Goal: Task Accomplishment & Management: Manage account settings

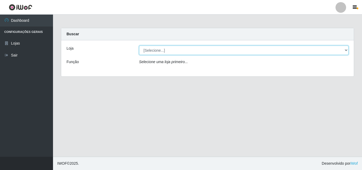
click at [194, 51] on select "[Selecione...] BomQueSó Agreste - Loja 3" at bounding box center [244, 50] width 210 height 9
select select "215"
click at [139, 46] on select "[Selecione...] BomQueSó Agreste - Loja 3" at bounding box center [244, 50] width 210 height 9
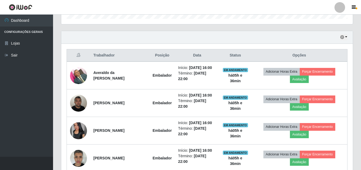
scroll to position [185, 0]
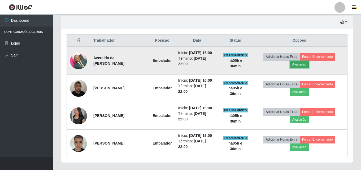
click at [300, 64] on button "Avaliação" at bounding box center [299, 64] width 19 height 7
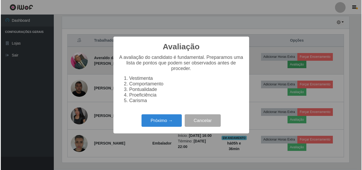
scroll to position [110, 289]
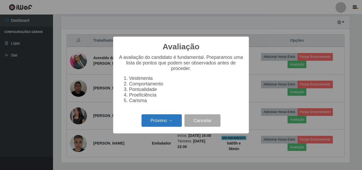
click at [165, 121] on button "Próximo →" at bounding box center [161, 120] width 40 height 12
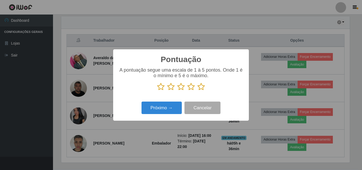
click at [200, 88] on icon at bounding box center [200, 87] width 7 height 8
click at [197, 91] on input "radio" at bounding box center [197, 91] width 0 height 0
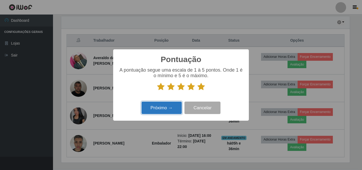
click at [171, 108] on button "Próximo →" at bounding box center [161, 107] width 40 height 12
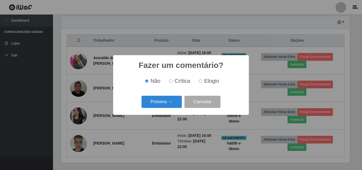
click at [212, 80] on span "Elogio" at bounding box center [211, 81] width 15 height 6
click at [202, 80] on input "Elogio" at bounding box center [200, 80] width 3 height 3
radio input "true"
click at [163, 104] on button "Próximo →" at bounding box center [161, 102] width 40 height 12
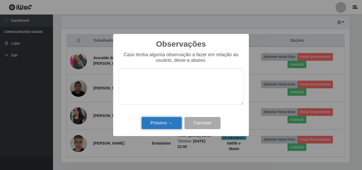
click at [170, 123] on button "Próximo →" at bounding box center [161, 123] width 40 height 12
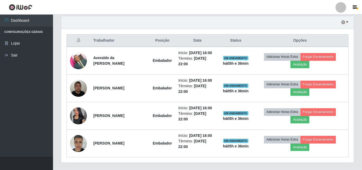
scroll to position [110, 291]
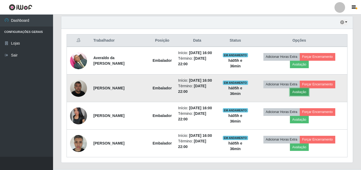
click at [300, 91] on button "Avaliação" at bounding box center [299, 91] width 19 height 7
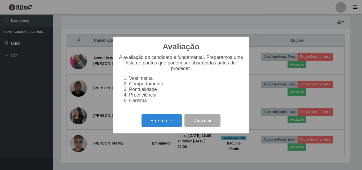
scroll to position [110, 289]
click at [152, 121] on button "Próximo →" at bounding box center [161, 120] width 40 height 12
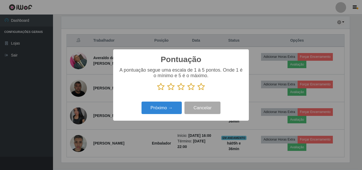
scroll to position [264848, 264669]
click at [200, 86] on icon at bounding box center [200, 87] width 7 height 8
click at [197, 91] on input "radio" at bounding box center [197, 91] width 0 height 0
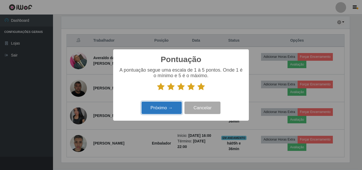
click at [169, 111] on button "Próximo →" at bounding box center [161, 107] width 40 height 12
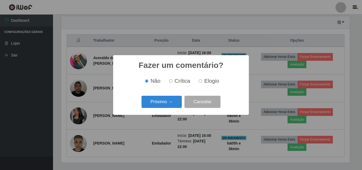
click at [201, 83] on input "Elogio" at bounding box center [200, 80] width 3 height 3
radio input "true"
click at [169, 101] on button "Próximo →" at bounding box center [161, 102] width 40 height 12
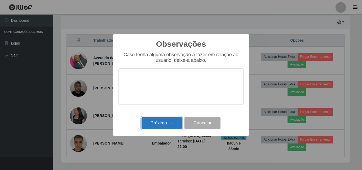
click at [169, 122] on button "Próximo →" at bounding box center [161, 123] width 40 height 12
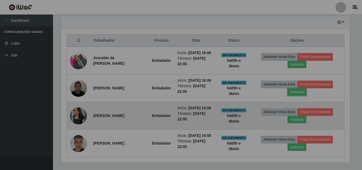
scroll to position [110, 291]
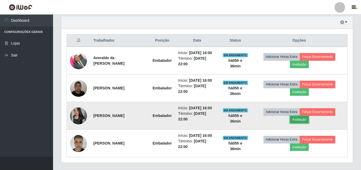
click at [308, 118] on button "Avaliação" at bounding box center [299, 119] width 19 height 7
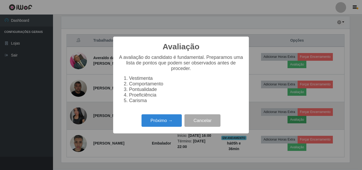
scroll to position [110, 289]
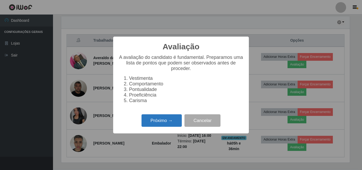
click at [169, 123] on button "Próximo →" at bounding box center [161, 120] width 40 height 12
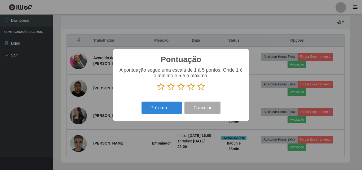
scroll to position [264848, 264669]
click at [203, 87] on icon at bounding box center [200, 87] width 7 height 8
click at [197, 91] on input "radio" at bounding box center [197, 91] width 0 height 0
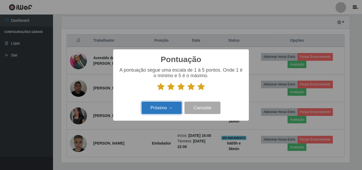
click at [172, 107] on button "Próximo →" at bounding box center [161, 107] width 40 height 12
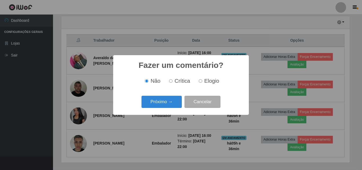
click at [213, 83] on span "Elogio" at bounding box center [211, 81] width 15 height 6
click at [202, 83] on input "Elogio" at bounding box center [200, 80] width 3 height 3
radio input "true"
click at [170, 97] on button "Próximo →" at bounding box center [161, 102] width 40 height 12
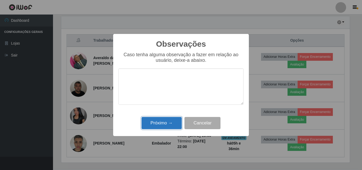
click at [165, 124] on button "Próximo →" at bounding box center [161, 123] width 40 height 12
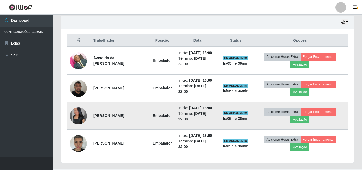
scroll to position [110, 291]
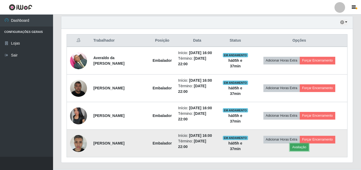
click at [298, 147] on button "Avaliação" at bounding box center [299, 146] width 19 height 7
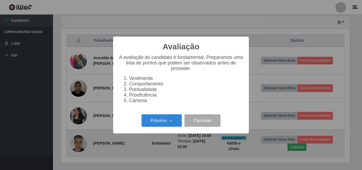
scroll to position [110, 289]
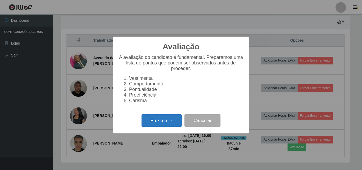
click at [163, 123] on button "Próximo →" at bounding box center [161, 120] width 40 height 12
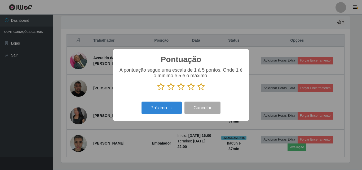
scroll to position [264848, 264669]
click at [201, 90] on icon at bounding box center [200, 87] width 7 height 8
click at [197, 91] on input "radio" at bounding box center [197, 91] width 0 height 0
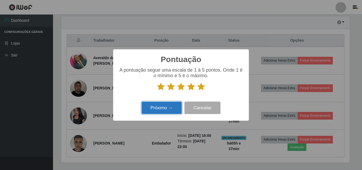
click at [164, 111] on button "Próximo →" at bounding box center [161, 107] width 40 height 12
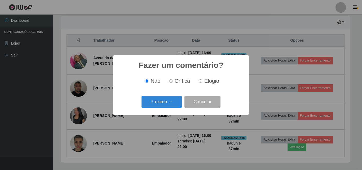
click at [204, 81] on span "Elogio" at bounding box center [211, 81] width 15 height 6
click at [202, 81] on input "Elogio" at bounding box center [200, 80] width 3 height 3
radio input "true"
click at [169, 102] on button "Próximo →" at bounding box center [161, 102] width 40 height 12
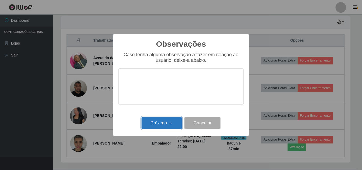
click at [168, 123] on button "Próximo →" at bounding box center [161, 123] width 40 height 12
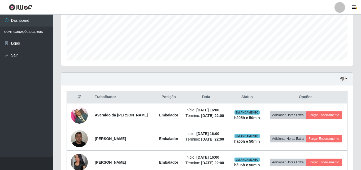
scroll to position [156, 0]
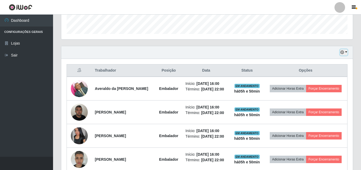
click at [347, 53] on button "button" at bounding box center [343, 52] width 7 height 6
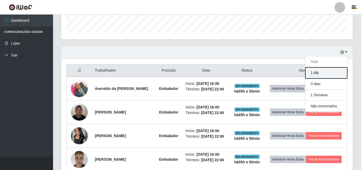
click at [329, 73] on button "1 dia" at bounding box center [326, 72] width 42 height 11
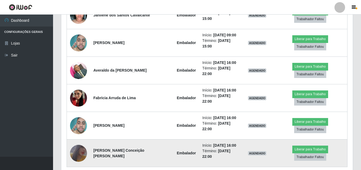
scroll to position [363, 0]
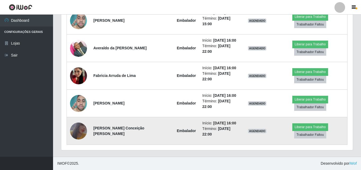
click at [79, 130] on img at bounding box center [78, 130] width 17 height 25
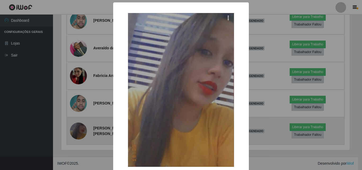
click at [79, 130] on div "× OK Cancel" at bounding box center [181, 85] width 362 height 170
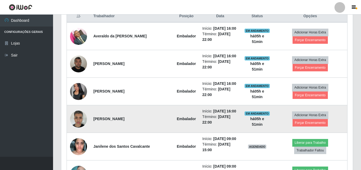
scroll to position [178, 0]
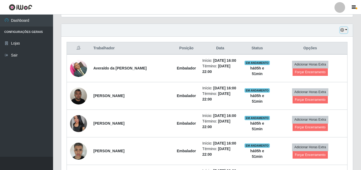
click at [346, 30] on button "button" at bounding box center [343, 30] width 7 height 6
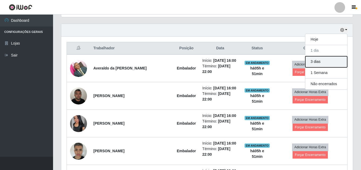
click at [327, 63] on button "3 dias" at bounding box center [326, 61] width 42 height 11
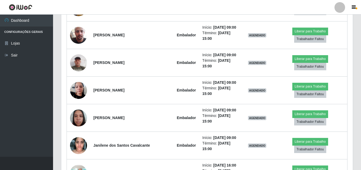
scroll to position [496, 0]
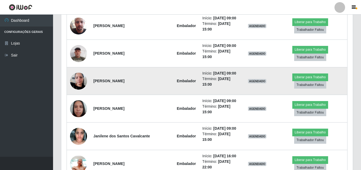
click at [76, 78] on img at bounding box center [78, 81] width 17 height 23
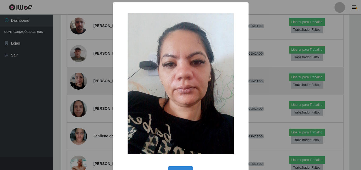
scroll to position [110, 289]
click at [76, 78] on div "× OK Cancel" at bounding box center [181, 85] width 362 height 170
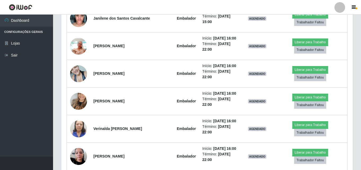
scroll to position [628, 0]
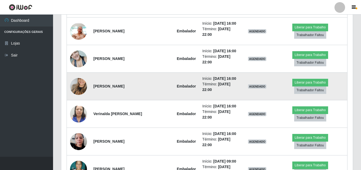
click at [79, 80] on img at bounding box center [78, 86] width 17 height 30
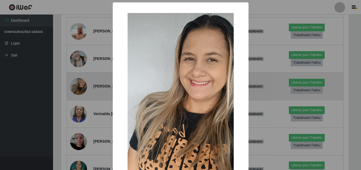
scroll to position [110, 289]
click at [79, 80] on div "× OK Cancel" at bounding box center [181, 85] width 362 height 170
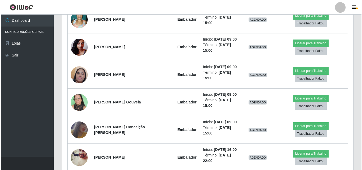
scroll to position [787, 0]
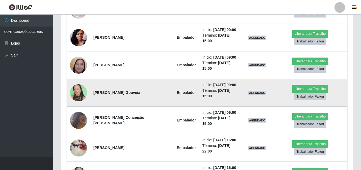
click at [81, 88] on img at bounding box center [78, 92] width 17 height 23
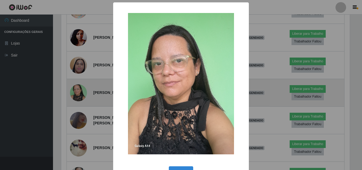
scroll to position [264848, 264669]
click at [81, 88] on div "× OK Cancel" at bounding box center [181, 85] width 362 height 170
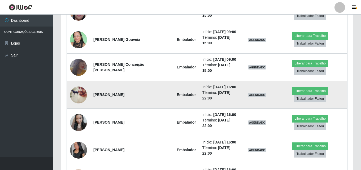
click at [83, 93] on img at bounding box center [78, 94] width 17 height 21
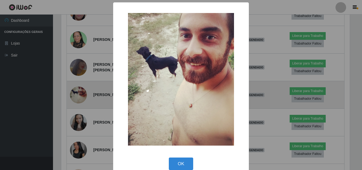
click at [83, 93] on div "× OK Cancel" at bounding box center [181, 85] width 362 height 170
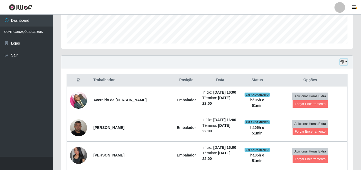
click at [344, 60] on button "button" at bounding box center [343, 62] width 7 height 6
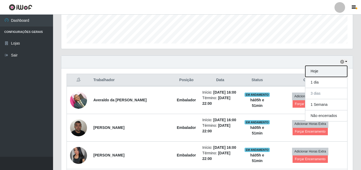
click at [333, 68] on button "Hoje" at bounding box center [326, 71] width 42 height 11
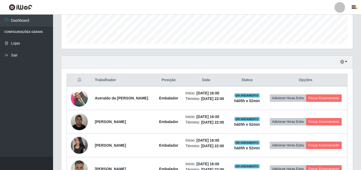
click at [39, 33] on li "Configurações Gerais" at bounding box center [26, 31] width 53 height 11
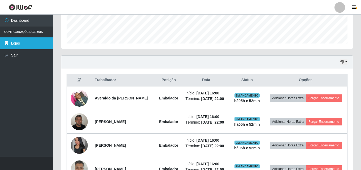
click at [15, 43] on link "Lojas" at bounding box center [26, 43] width 53 height 12
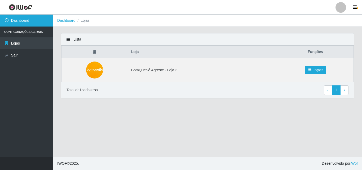
click at [24, 21] on link "Dashboard" at bounding box center [26, 21] width 53 height 12
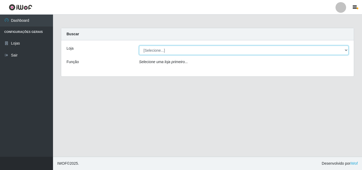
click at [213, 52] on select "[Selecione...] BomQueSó Agreste - Loja 3" at bounding box center [244, 50] width 210 height 9
select select "215"
click at [139, 46] on select "[Selecione...] BomQueSó Agreste - Loja 3" at bounding box center [244, 50] width 210 height 9
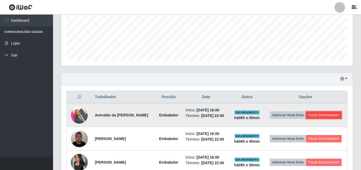
click at [326, 113] on button "Forçar Encerramento" at bounding box center [324, 114] width 36 height 7
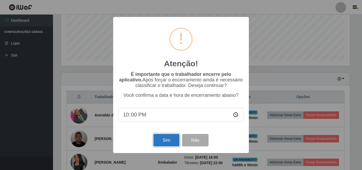
click at [164, 141] on button "Sim" at bounding box center [166, 140] width 26 height 12
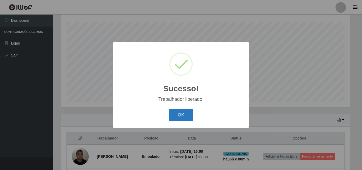
click at [187, 114] on button "OK" at bounding box center [181, 115] width 25 height 12
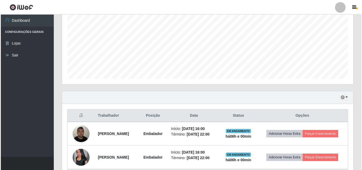
scroll to position [158, 0]
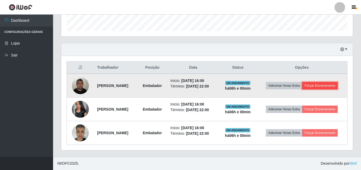
click at [333, 85] on button "Forçar Encerramento" at bounding box center [320, 85] width 36 height 7
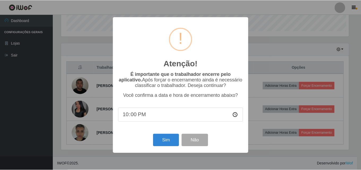
scroll to position [110, 289]
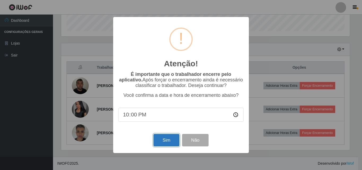
click at [167, 141] on button "Sim" at bounding box center [166, 140] width 26 height 12
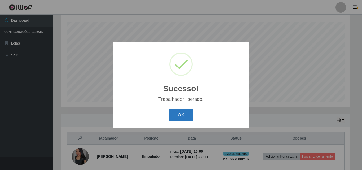
click at [184, 117] on button "OK" at bounding box center [181, 115] width 25 height 12
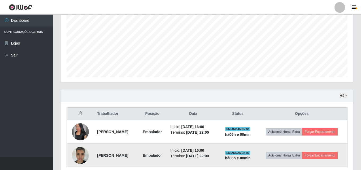
scroll to position [135, 0]
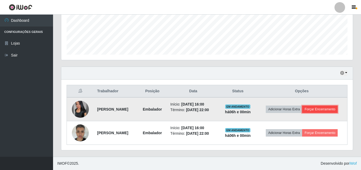
click at [322, 109] on button "Forçar Encerramento" at bounding box center [320, 108] width 36 height 7
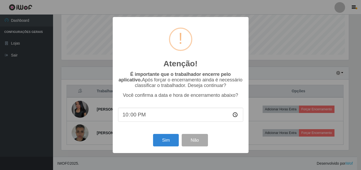
scroll to position [110, 289]
click at [169, 139] on button "Sim" at bounding box center [166, 140] width 26 height 12
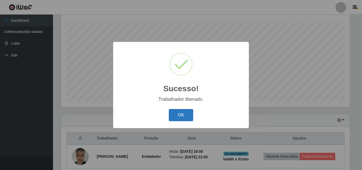
click at [179, 114] on button "OK" at bounding box center [181, 115] width 25 height 12
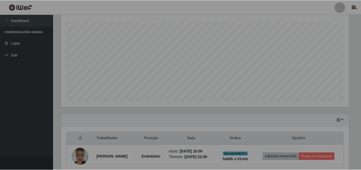
scroll to position [88, 0]
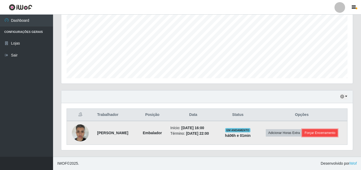
click at [321, 133] on button "Forçar Encerramento" at bounding box center [320, 132] width 36 height 7
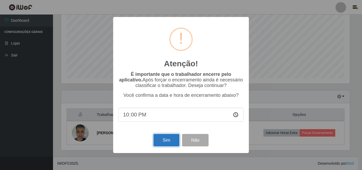
click at [166, 140] on button "Sim" at bounding box center [166, 140] width 26 height 12
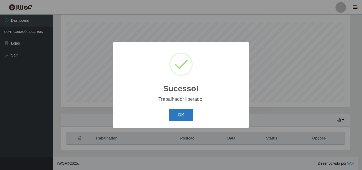
click at [184, 114] on button "OK" at bounding box center [181, 115] width 25 height 12
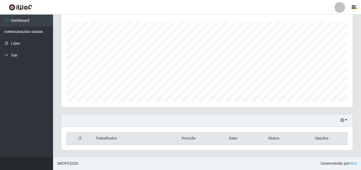
scroll to position [0, 0]
